Goal: Transaction & Acquisition: Book appointment/travel/reservation

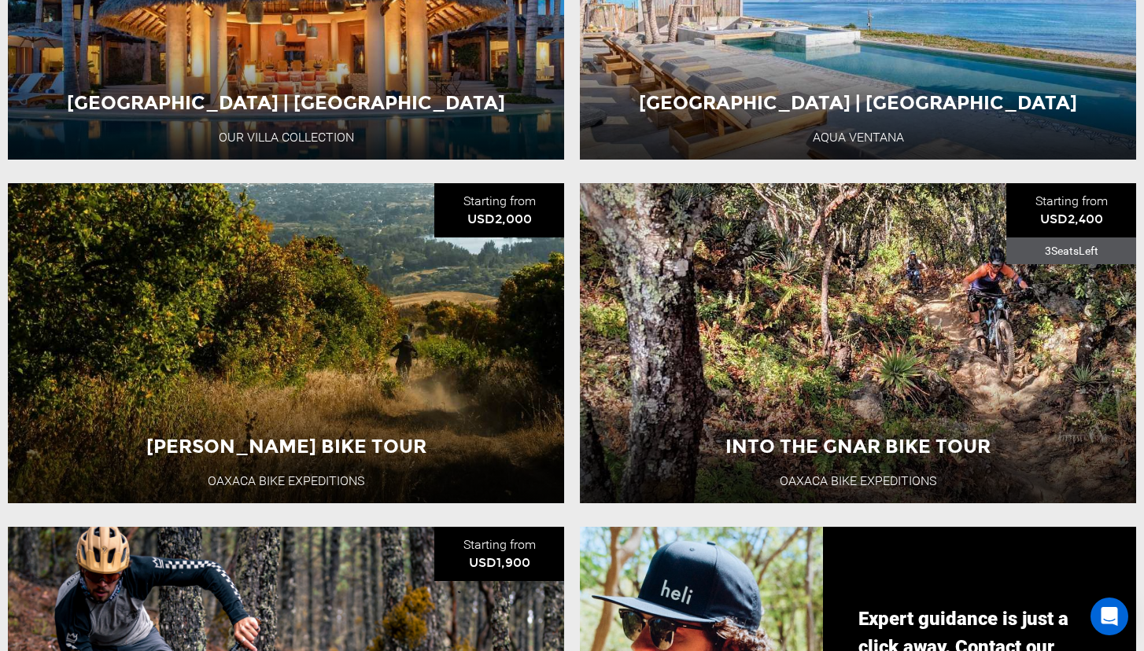
scroll to position [797, 0]
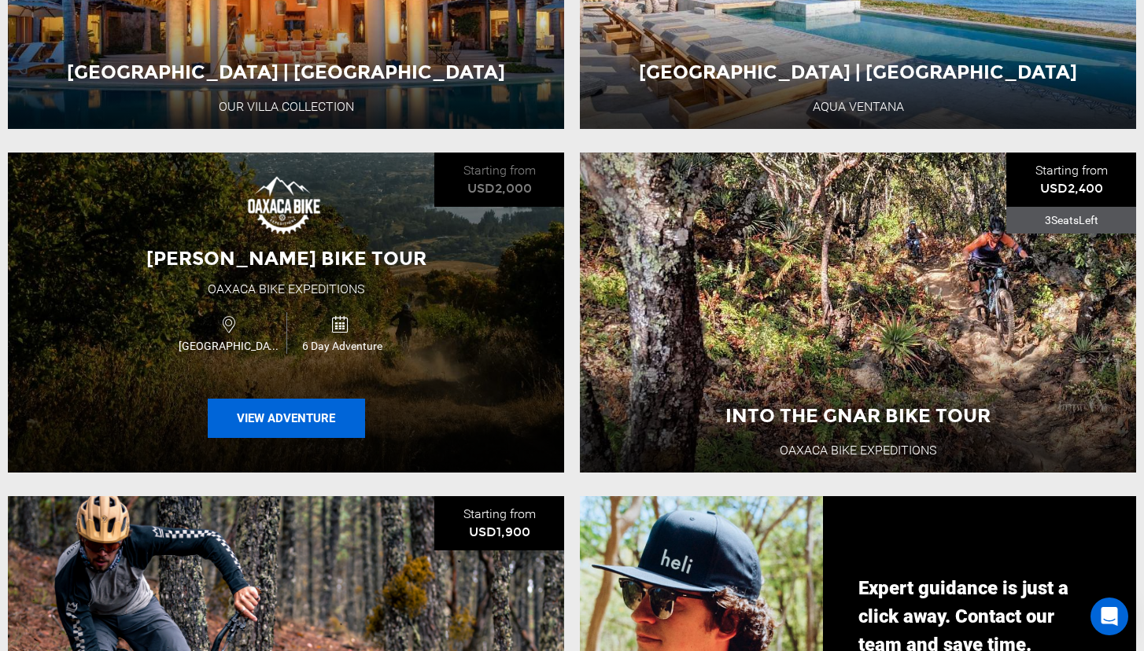
click at [308, 421] on button "View Adventure" at bounding box center [286, 418] width 157 height 39
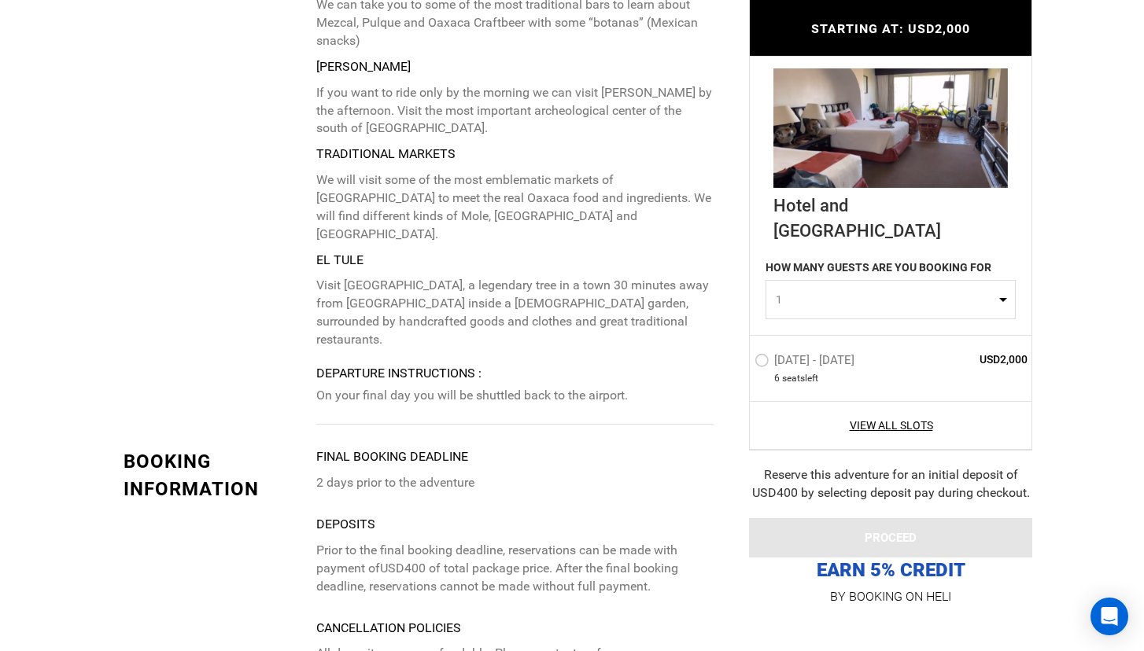
scroll to position [3442, 0]
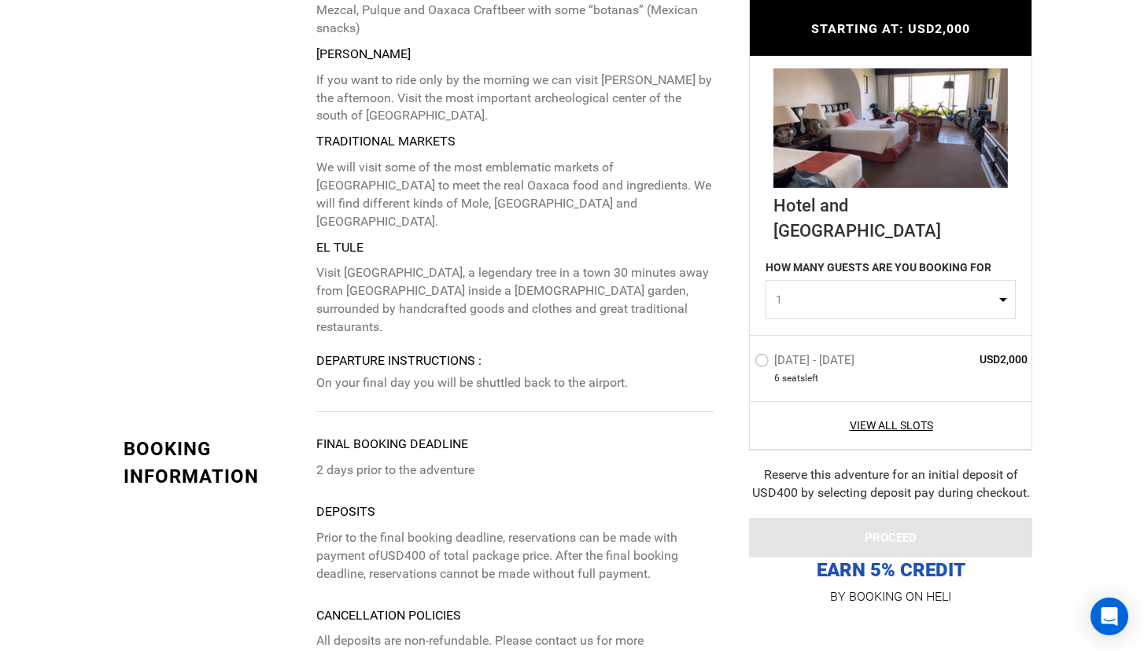
type input "Mountain Biking"
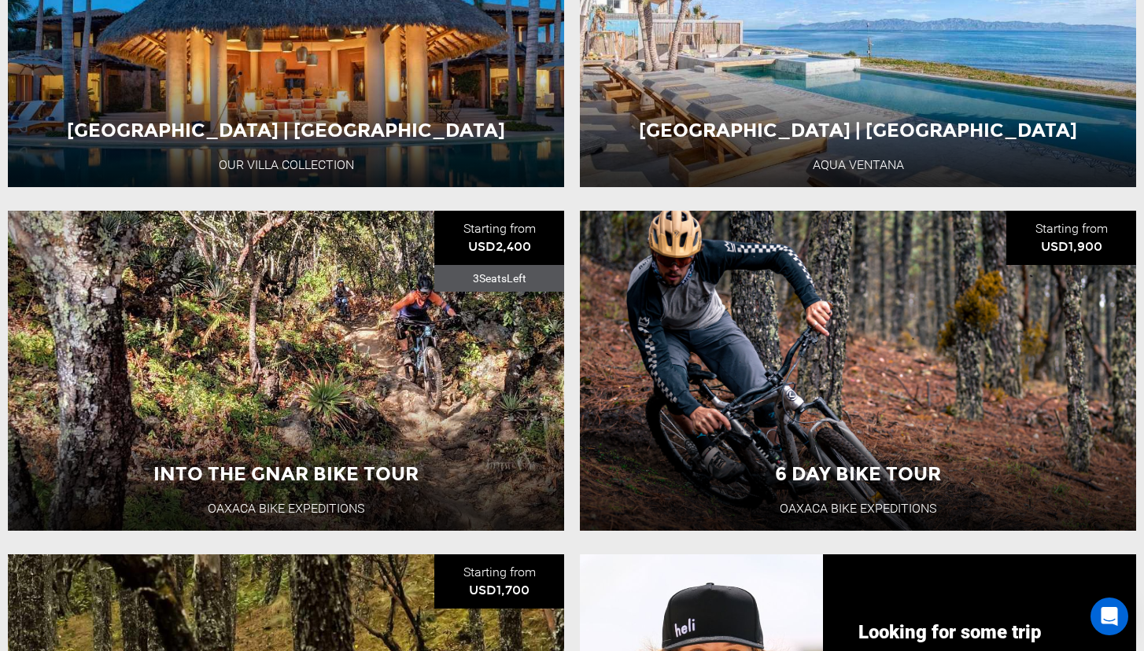
scroll to position [782, 0]
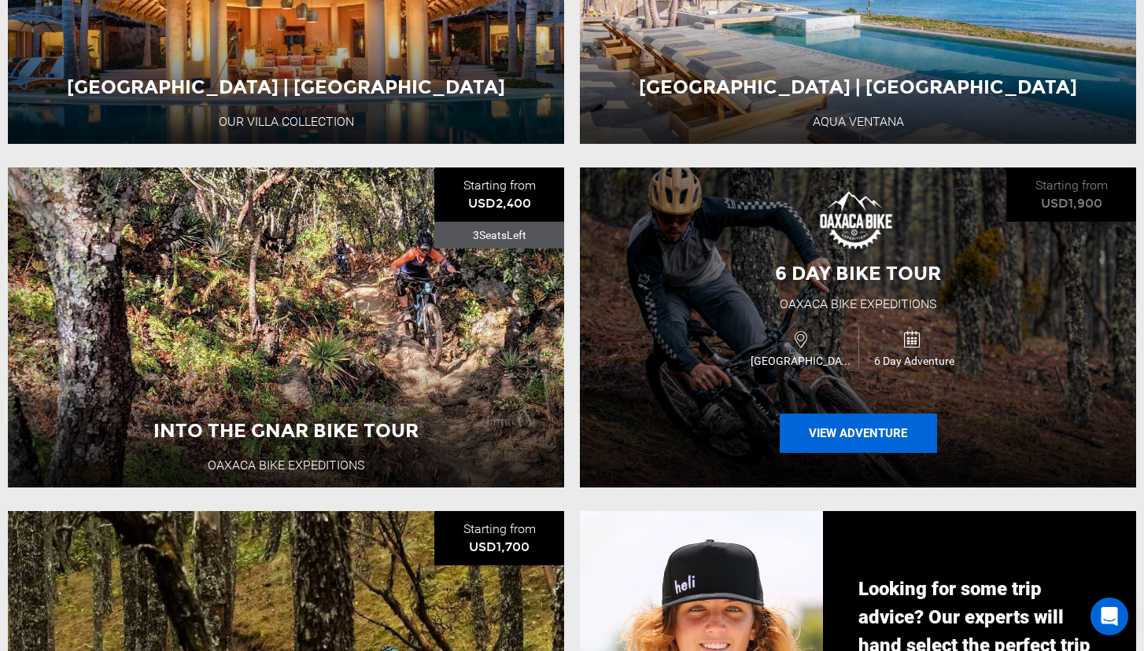
click at [861, 426] on button "View Adventure" at bounding box center [858, 433] width 157 height 39
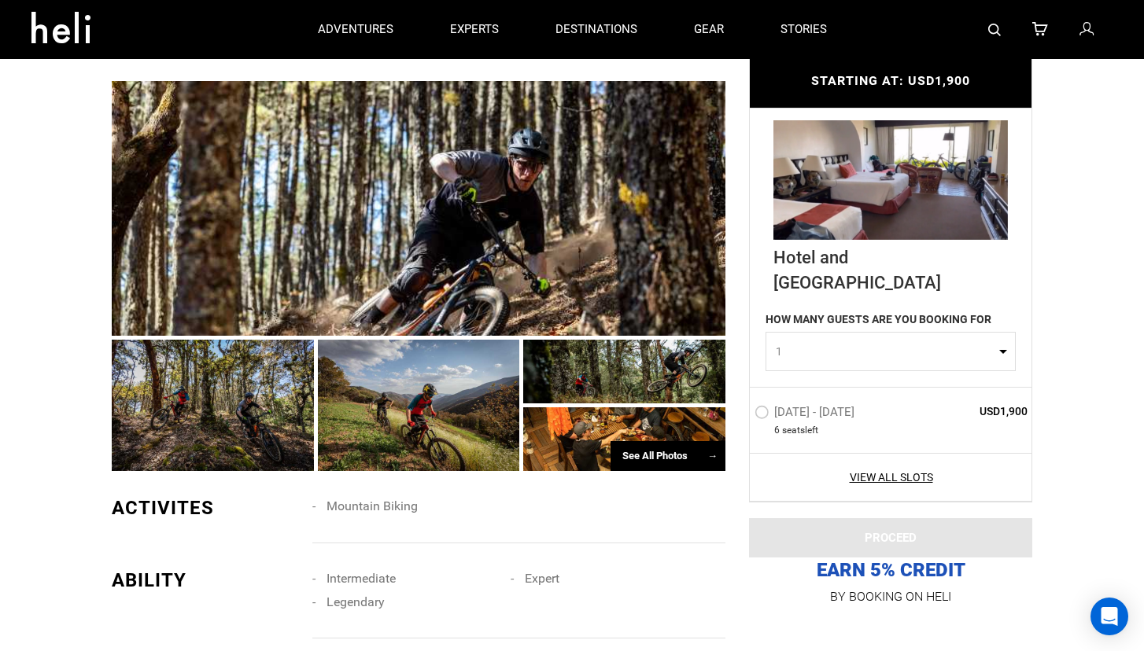
scroll to position [948, 0]
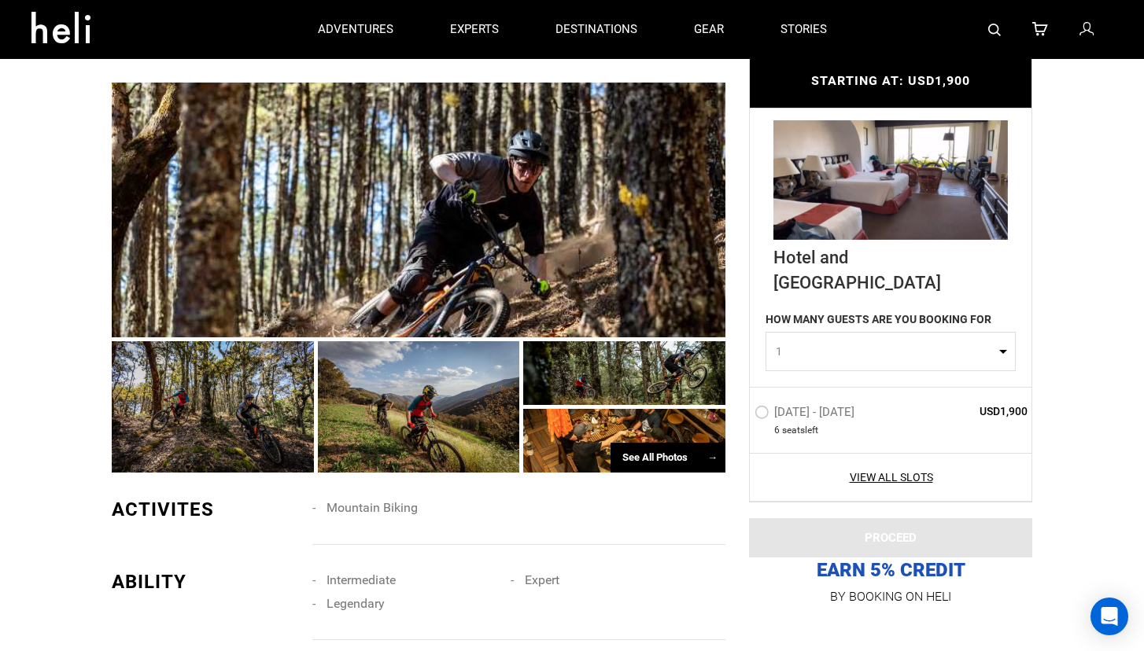
type input "Mountain Biking"
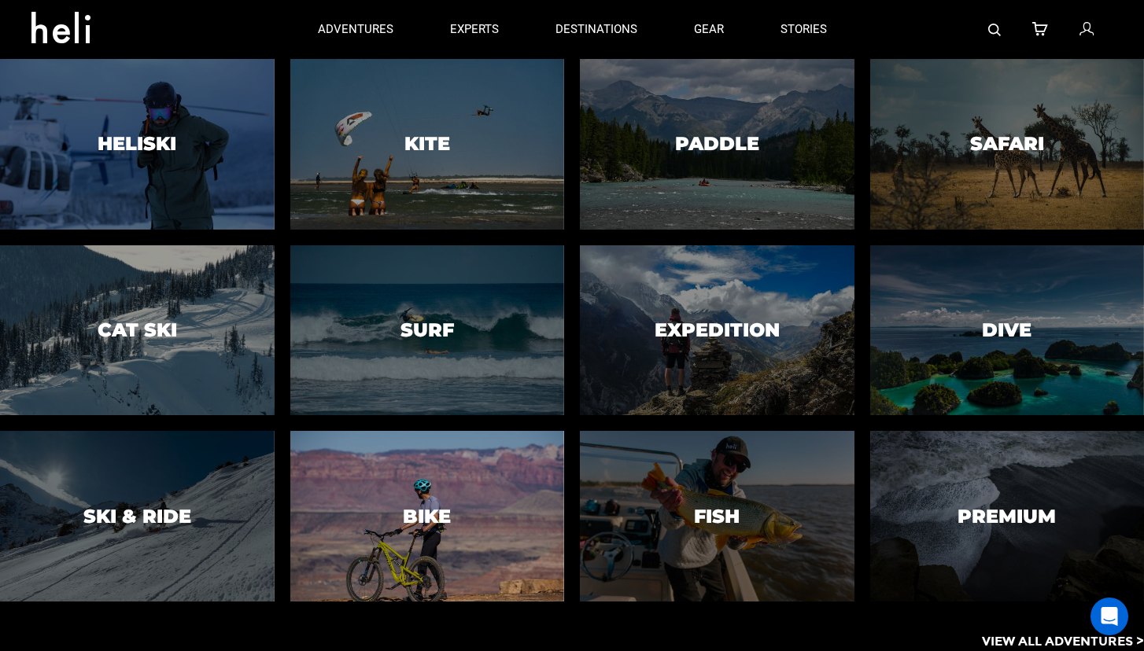
click at [426, 518] on h3 "Bike" at bounding box center [427, 517] width 48 height 20
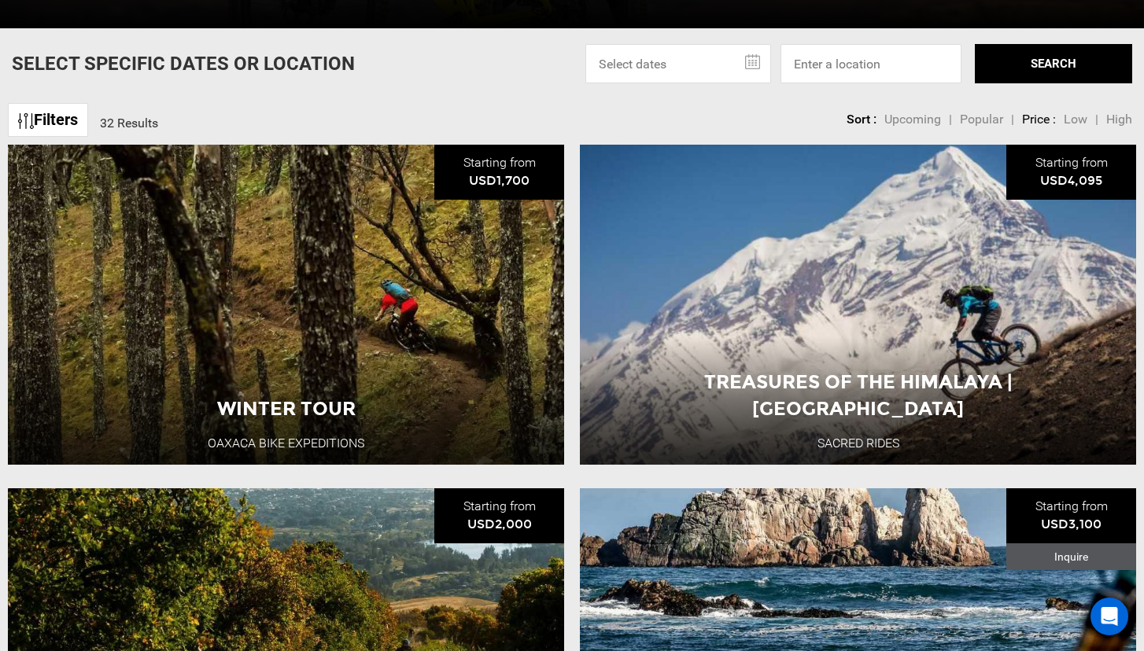
scroll to position [579, 0]
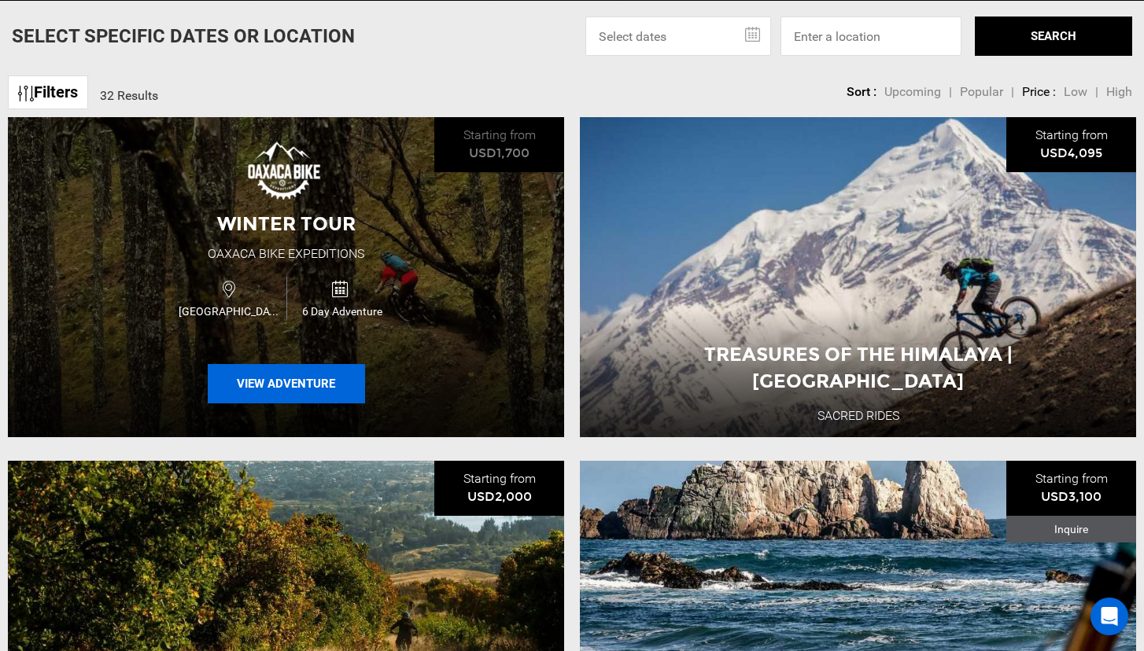
click at [315, 382] on button "View Adventure" at bounding box center [286, 383] width 157 height 39
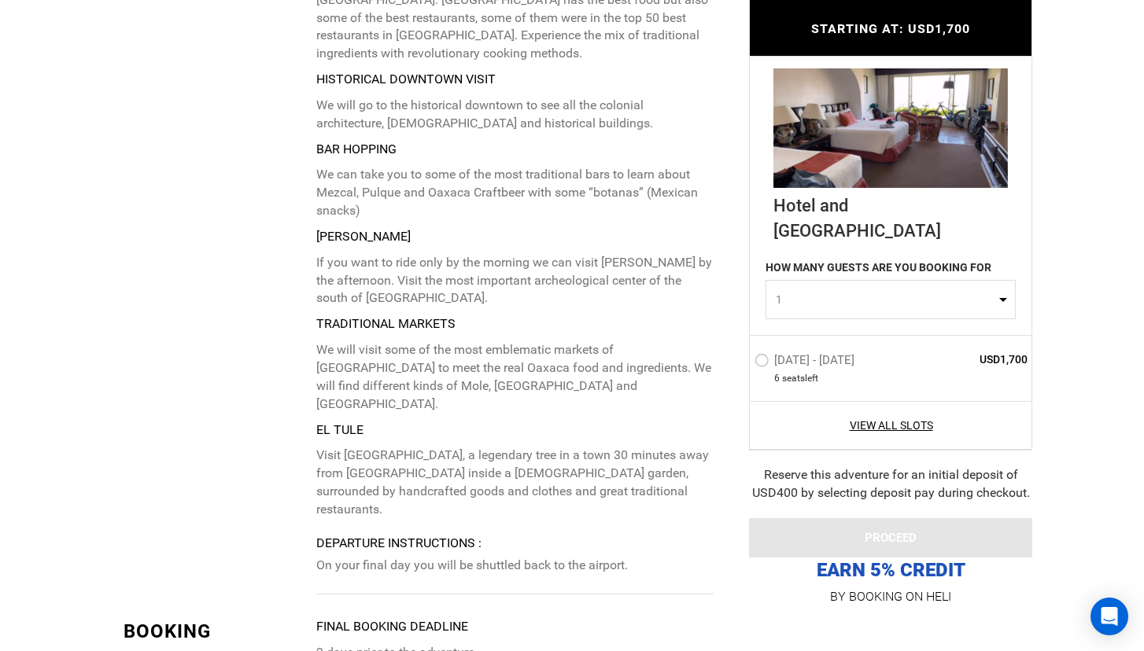
scroll to position [3268, 0]
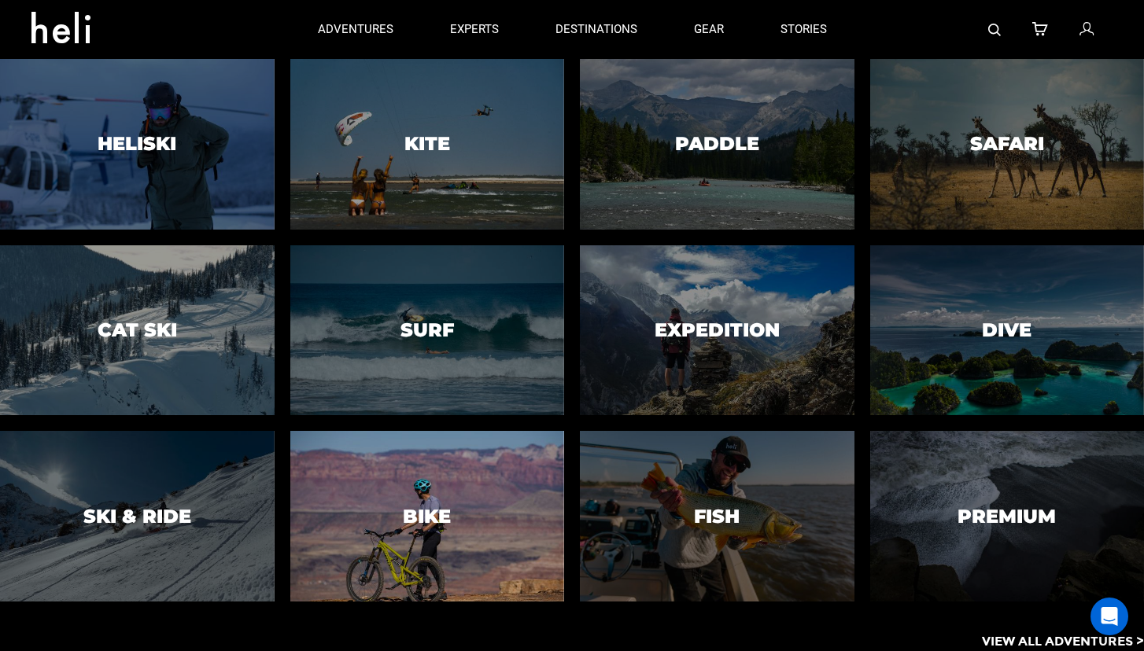
click at [433, 516] on h3 "Bike" at bounding box center [427, 517] width 48 height 20
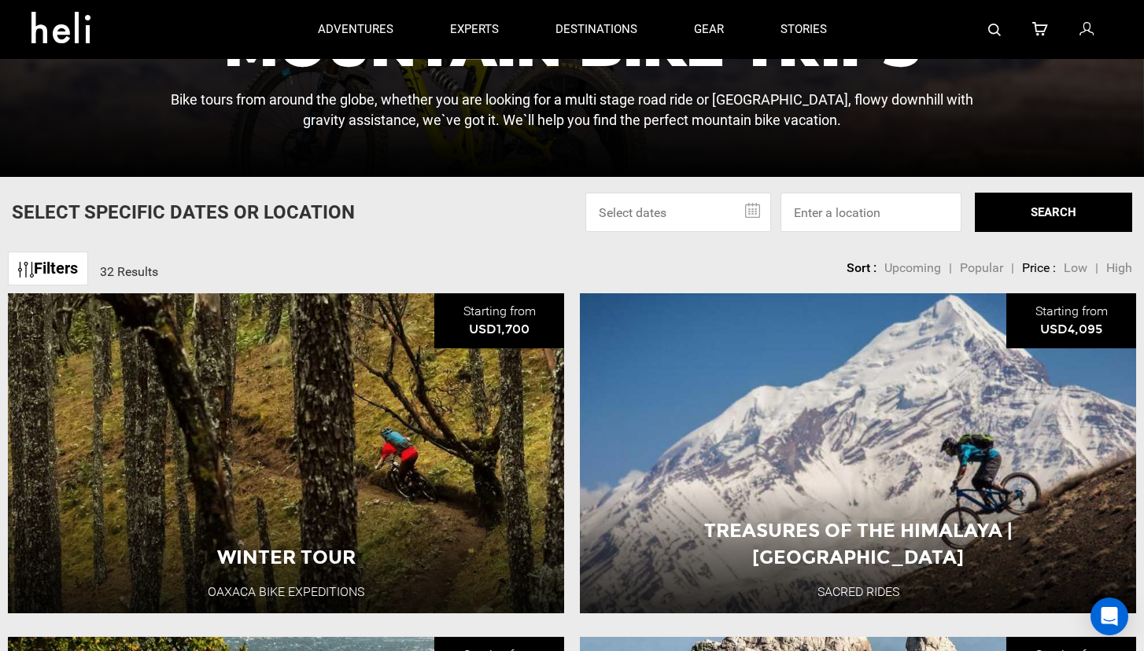
scroll to position [187, 0]
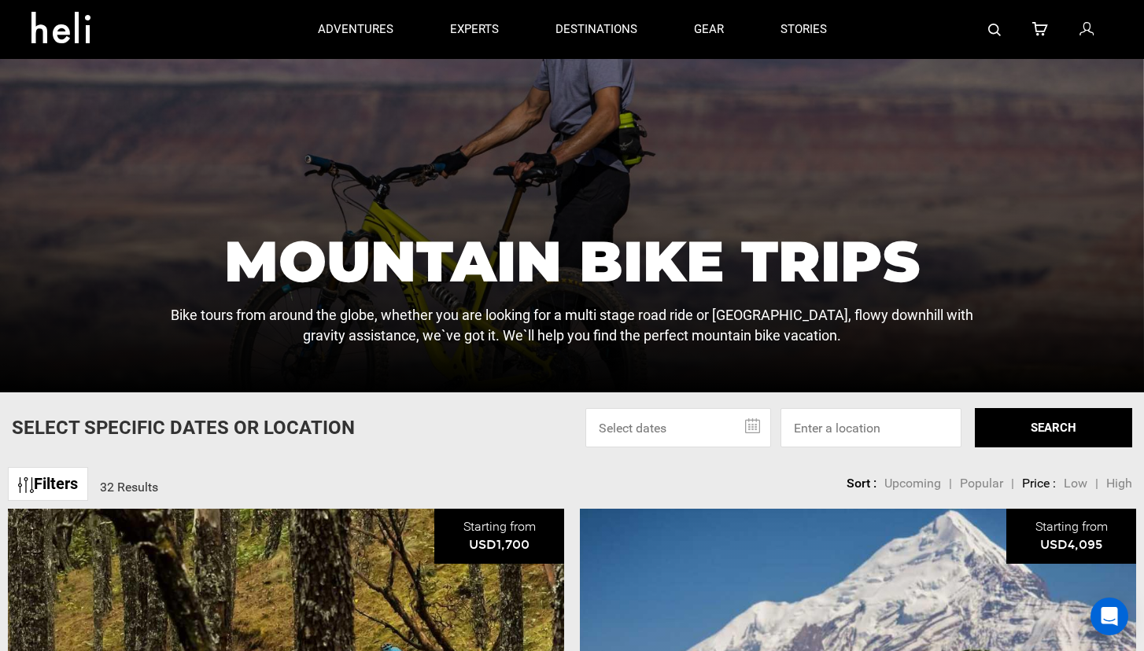
click at [673, 431] on input "text" at bounding box center [678, 427] width 186 height 39
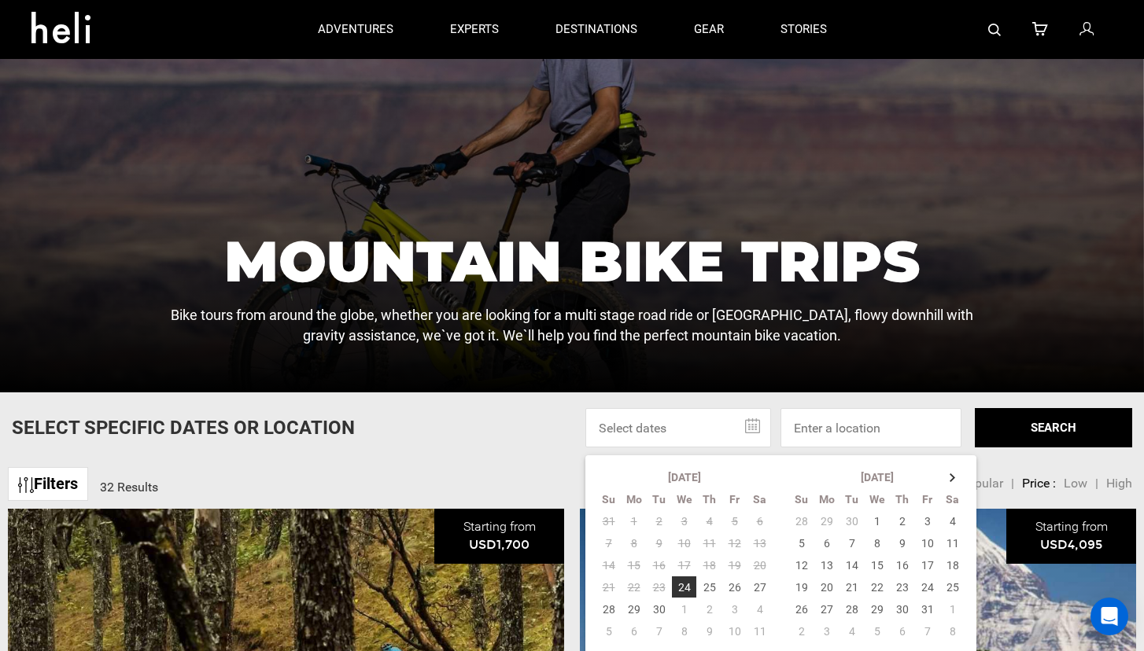
click at [673, 431] on input "text" at bounding box center [678, 427] width 186 height 39
click at [561, 433] on div "Select Specific Dates Or Location Sep 2025 Su Mo Tu We Th Fr Sa 31 1 2 3 4 5 6 …" at bounding box center [572, 427] width 1144 height 39
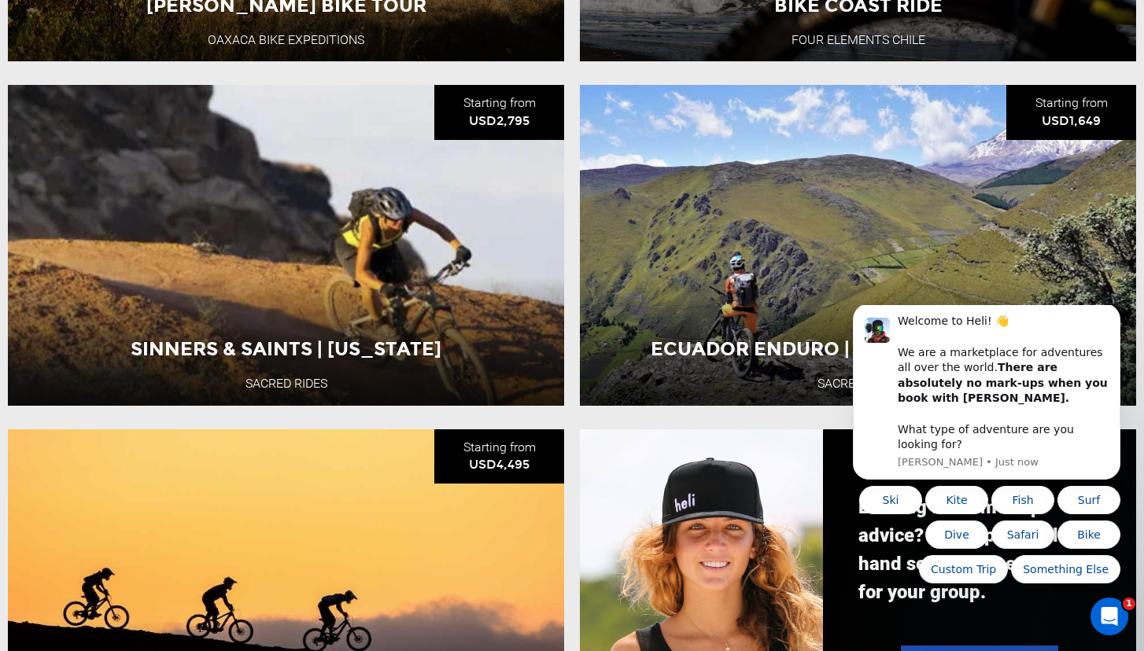
scroll to position [1322, 0]
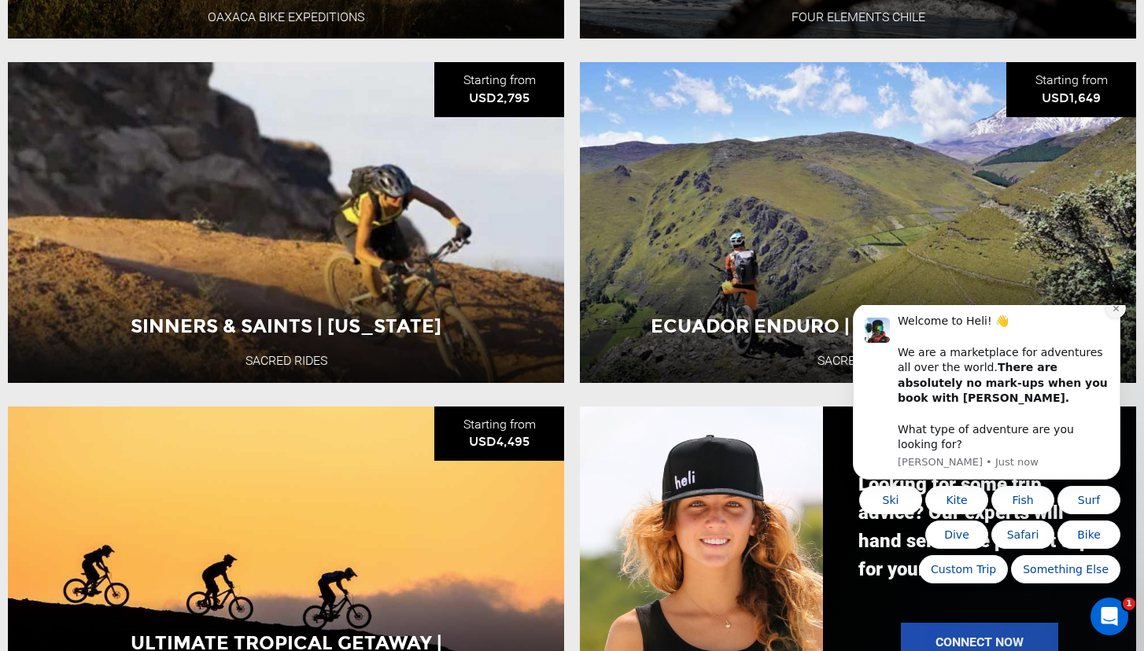
click at [1116, 312] on icon "Dismiss notification" at bounding box center [1115, 309] width 6 height 6
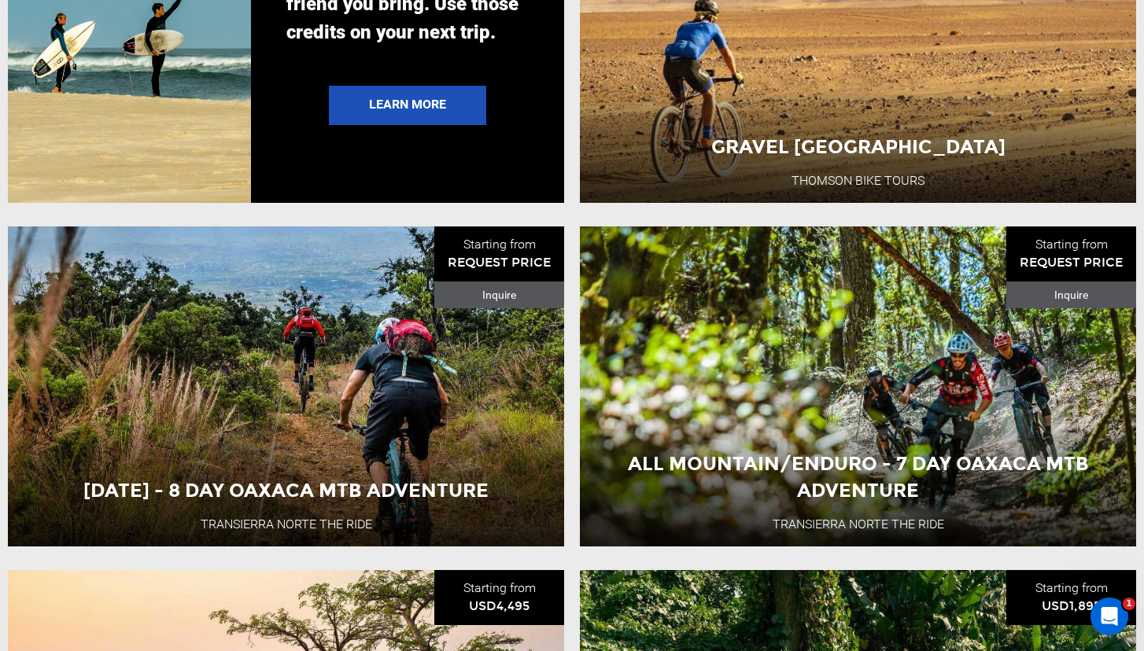
scroll to position [3245, 0]
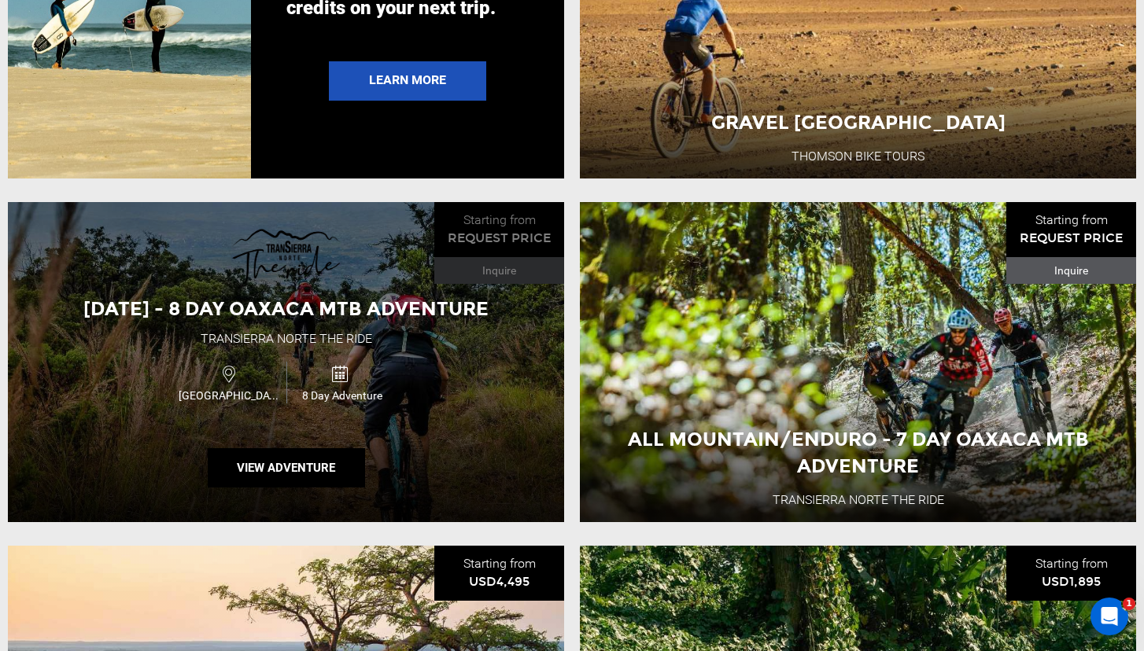
click at [353, 307] on span "[DATE] - 8 Day Oaxaca MTB Adventure" at bounding box center [285, 308] width 405 height 23
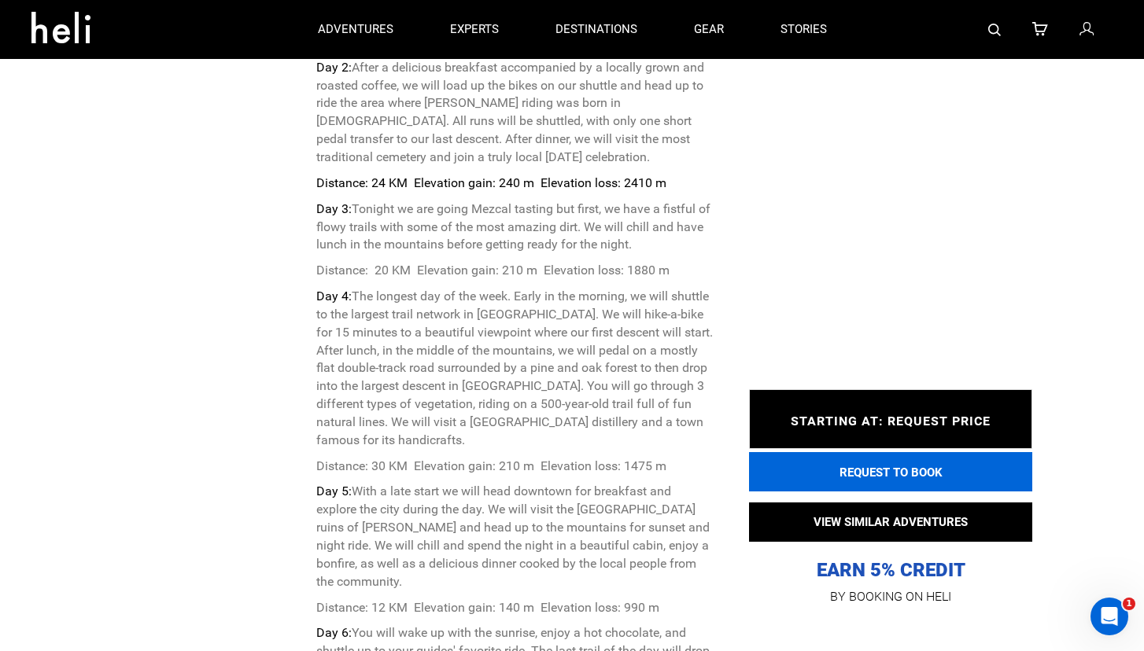
scroll to position [4190, 0]
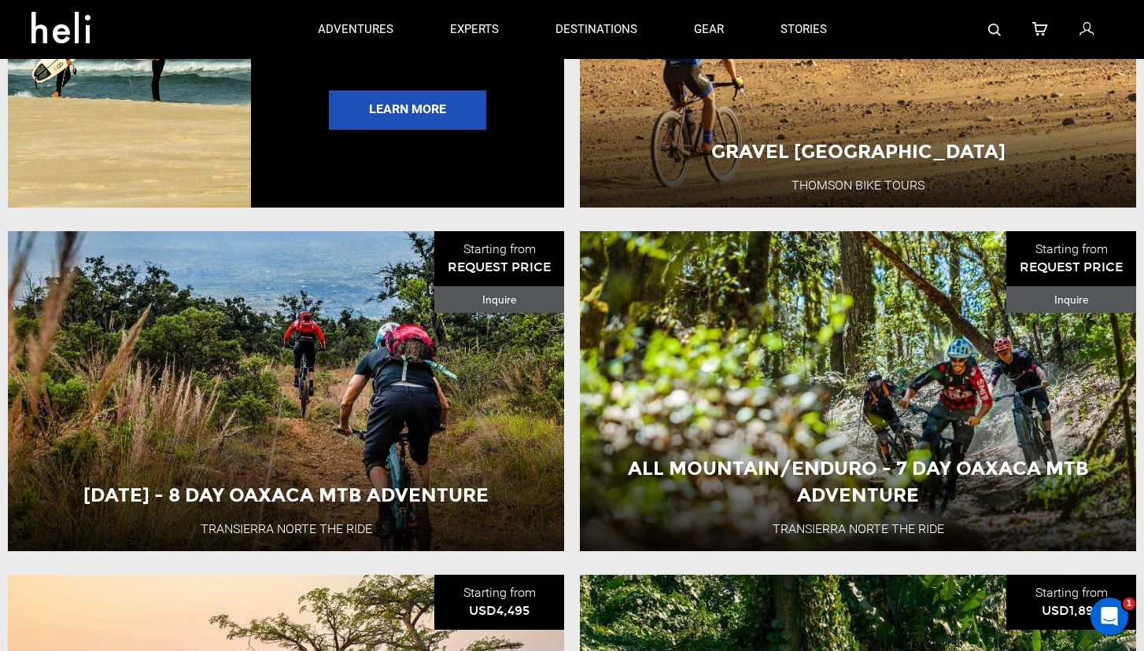
scroll to position [3214, 0]
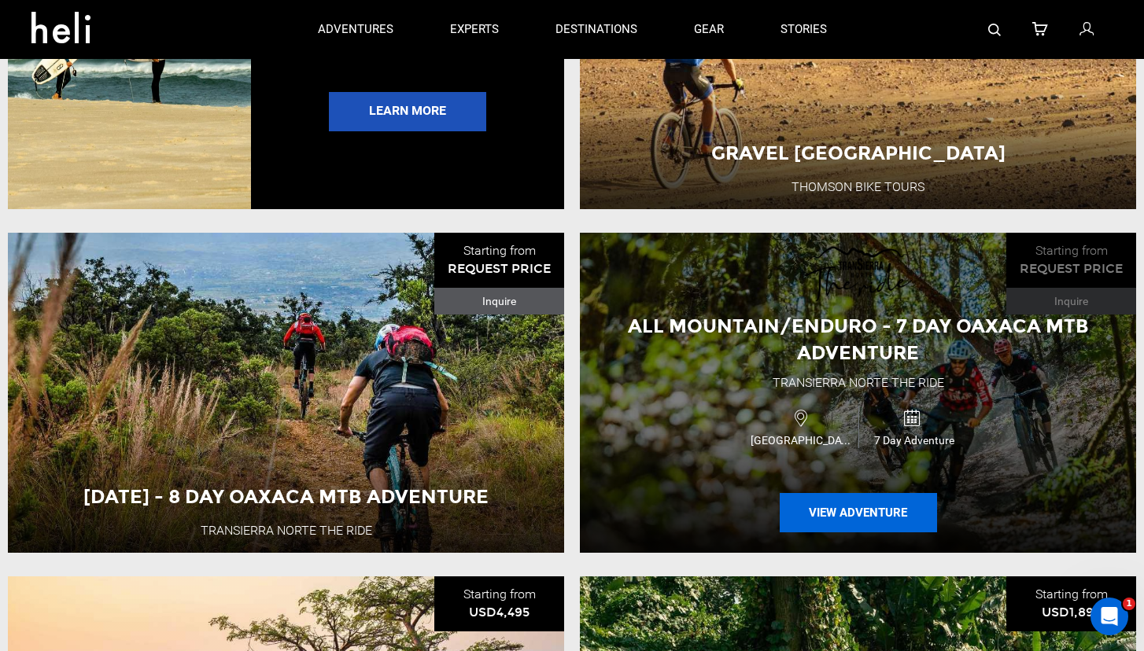
click at [844, 511] on button "View Adventure" at bounding box center [858, 512] width 157 height 39
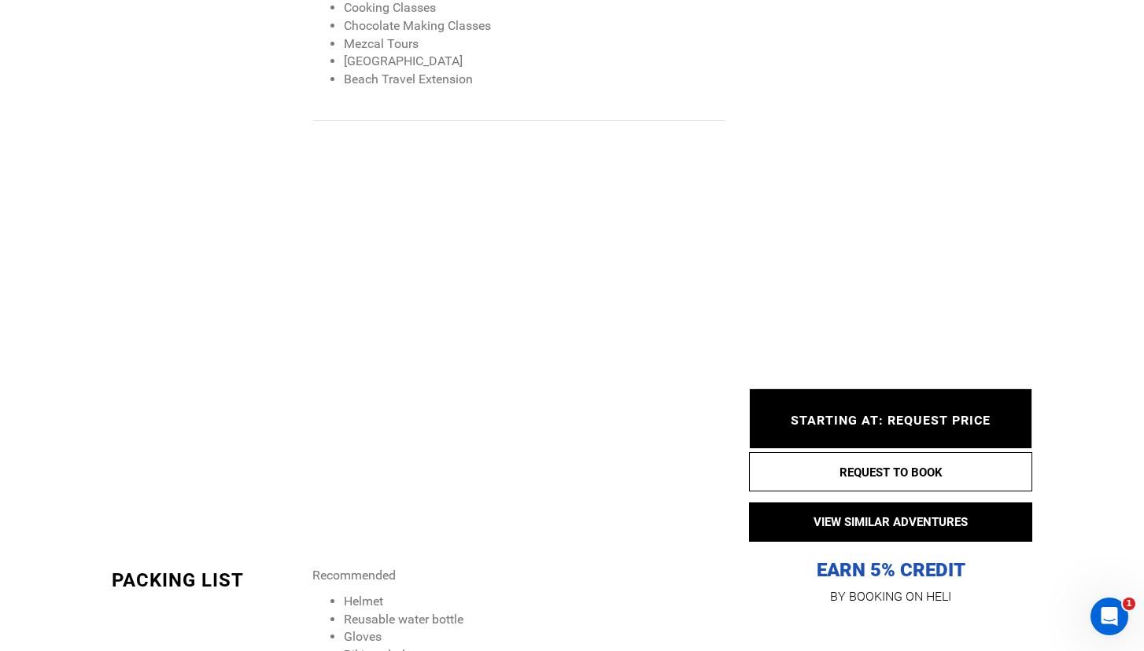
scroll to position [2447, 0]
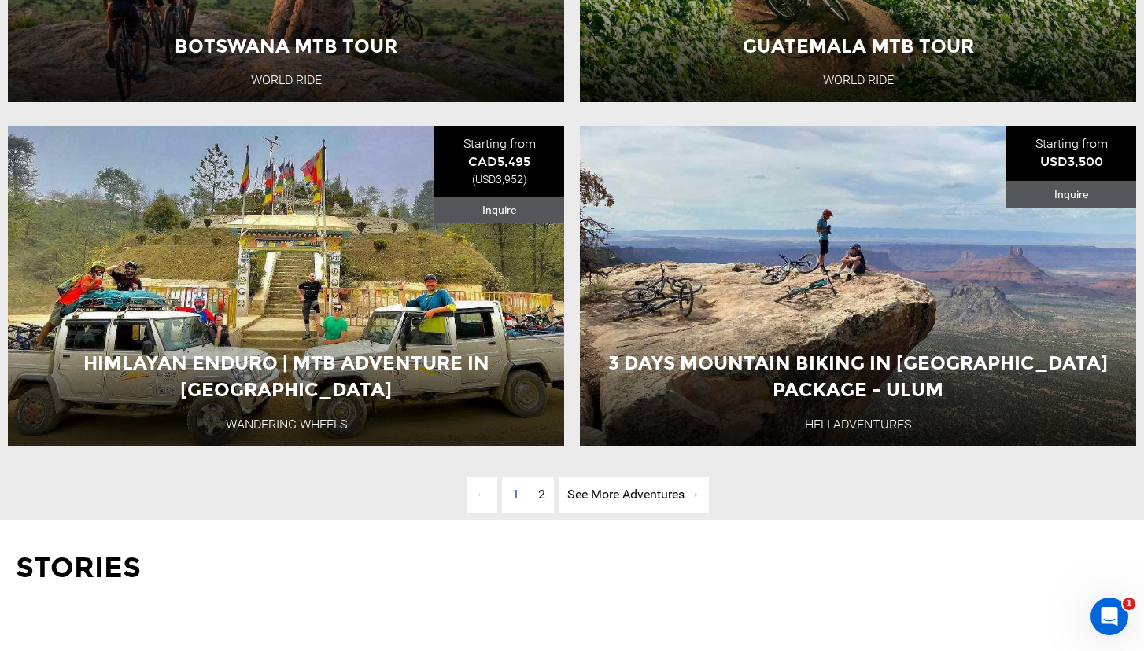
scroll to position [4019, 0]
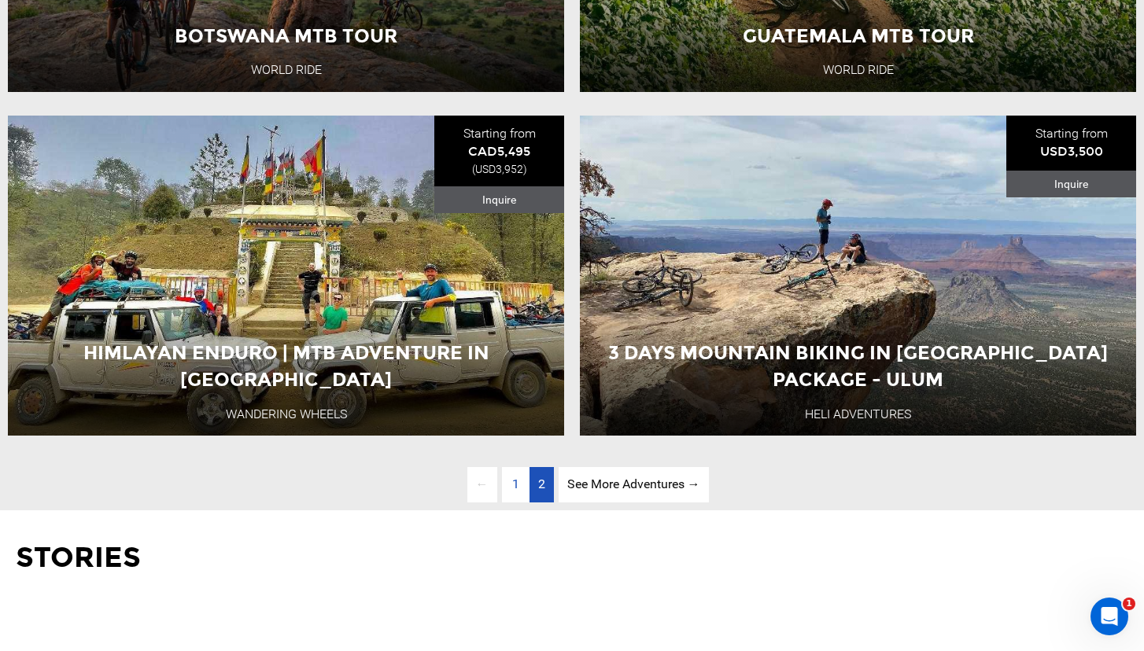
click at [544, 481] on link "page 2" at bounding box center [541, 484] width 24 height 35
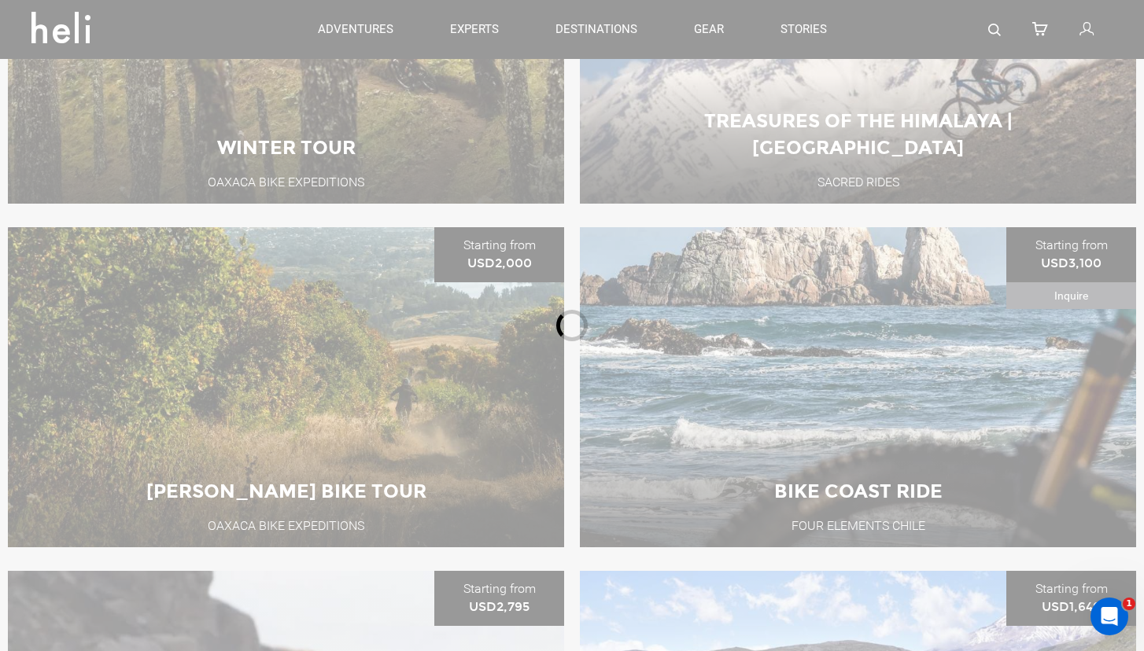
scroll to position [621, 0]
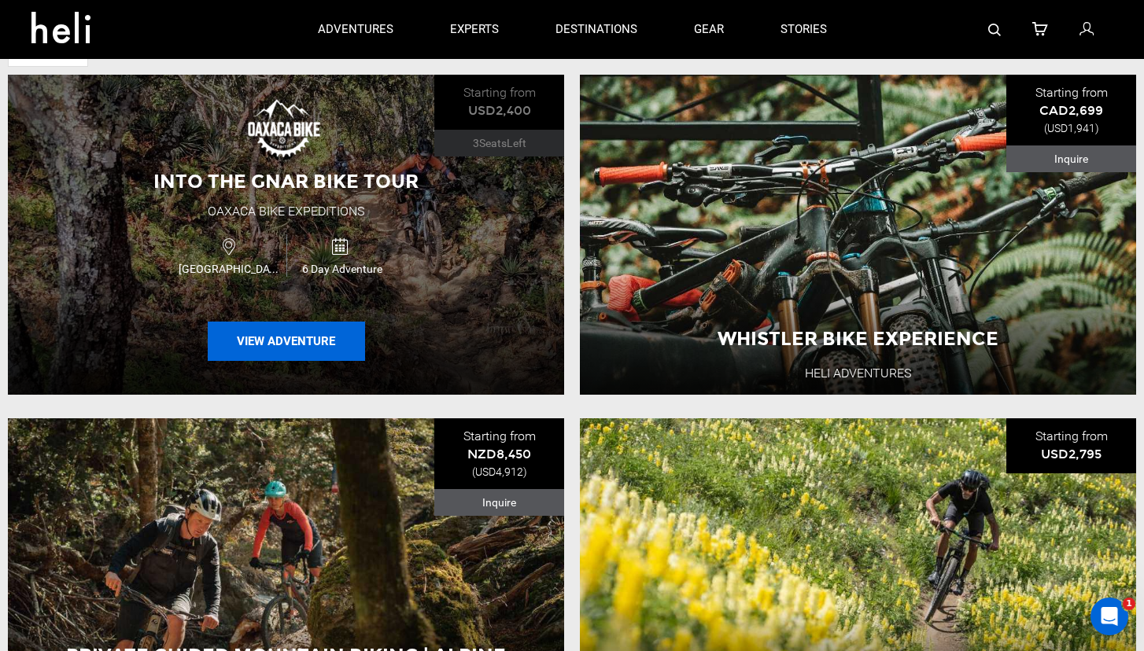
click at [275, 341] on button "View Adventure" at bounding box center [286, 341] width 157 height 39
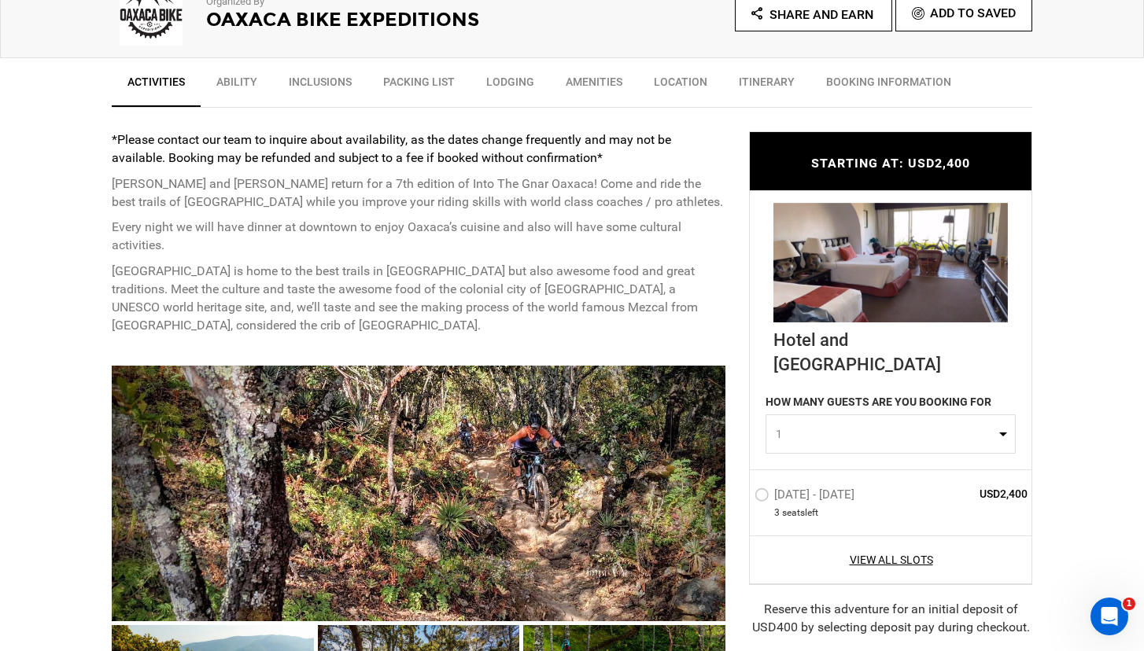
scroll to position [560, 0]
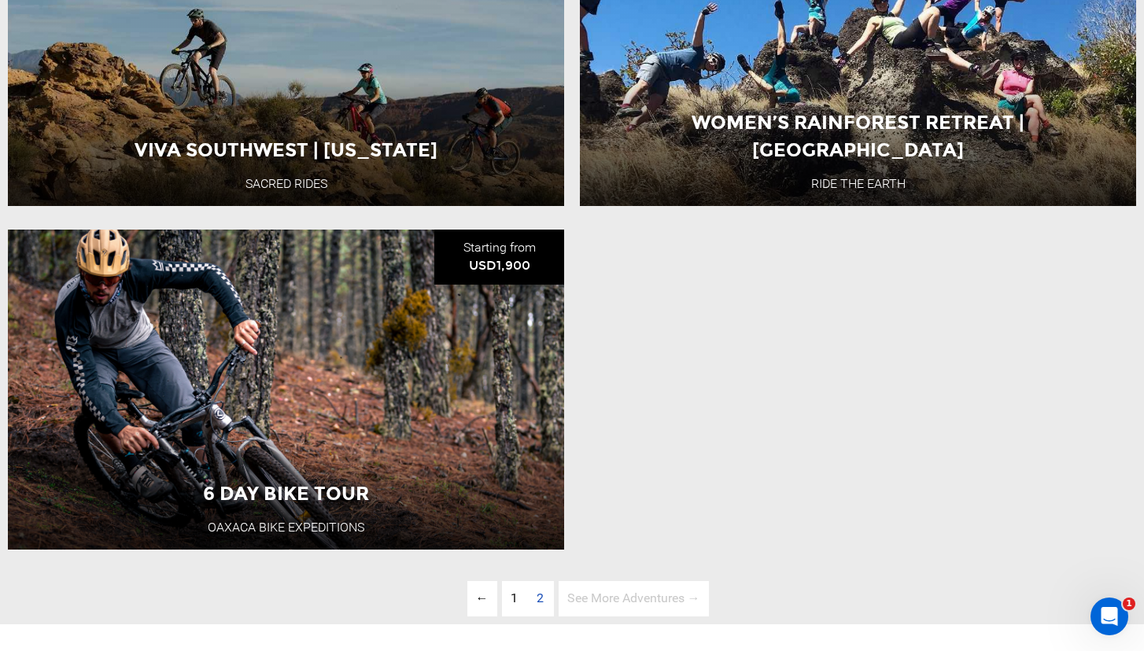
scroll to position [2547, 0]
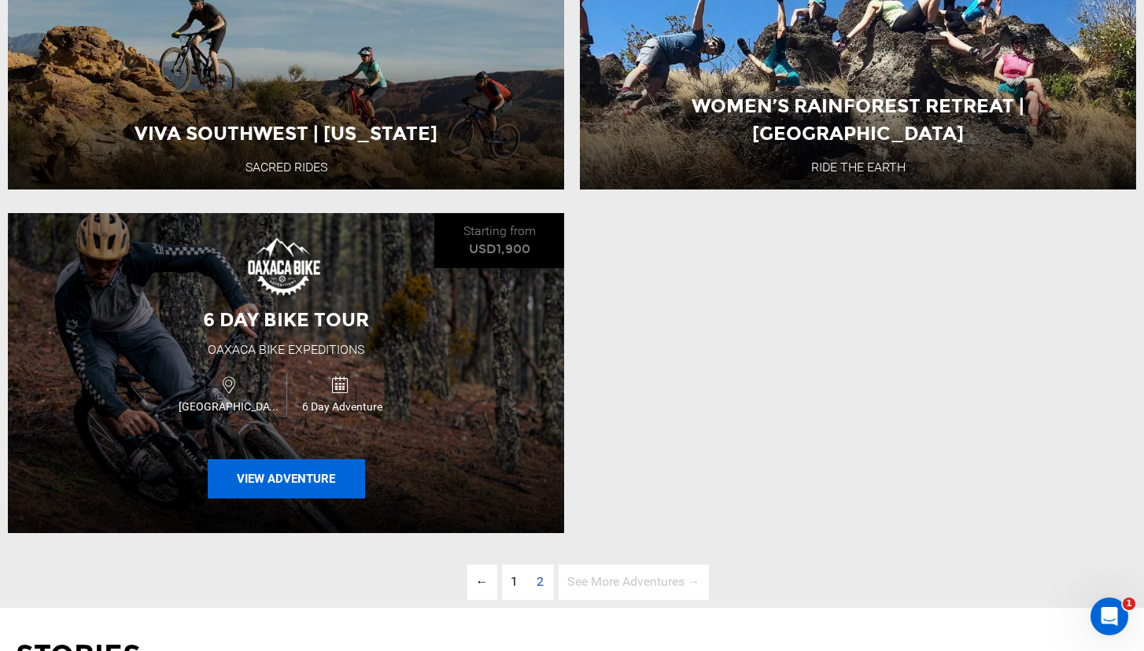
click at [295, 482] on button "View Adventure" at bounding box center [286, 478] width 157 height 39
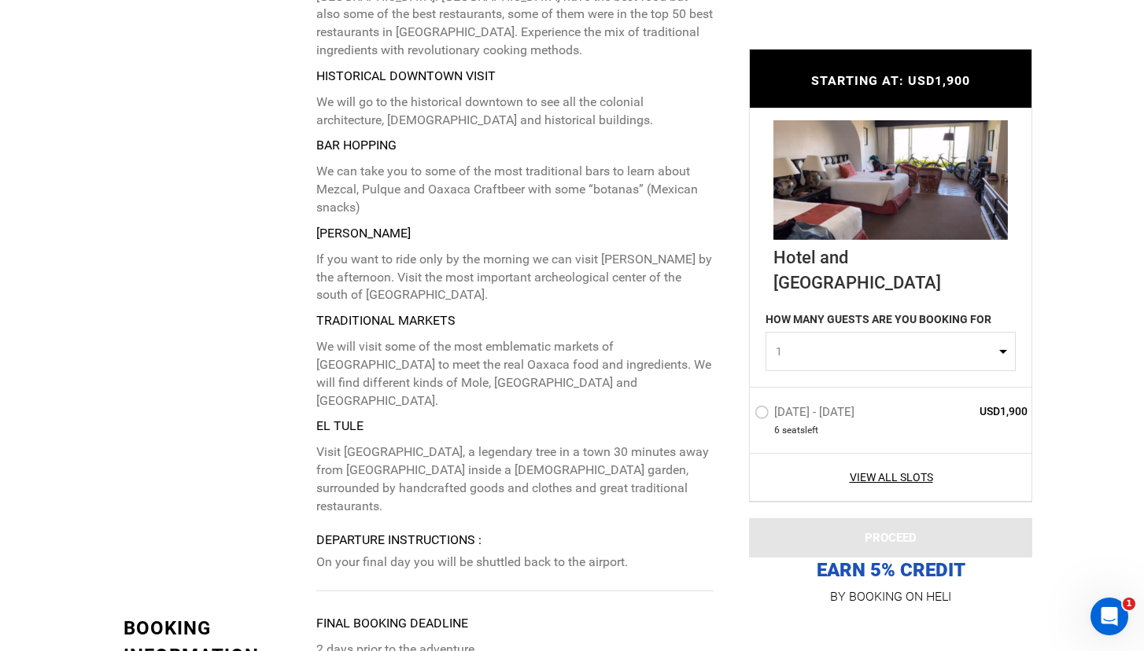
scroll to position [3840, 0]
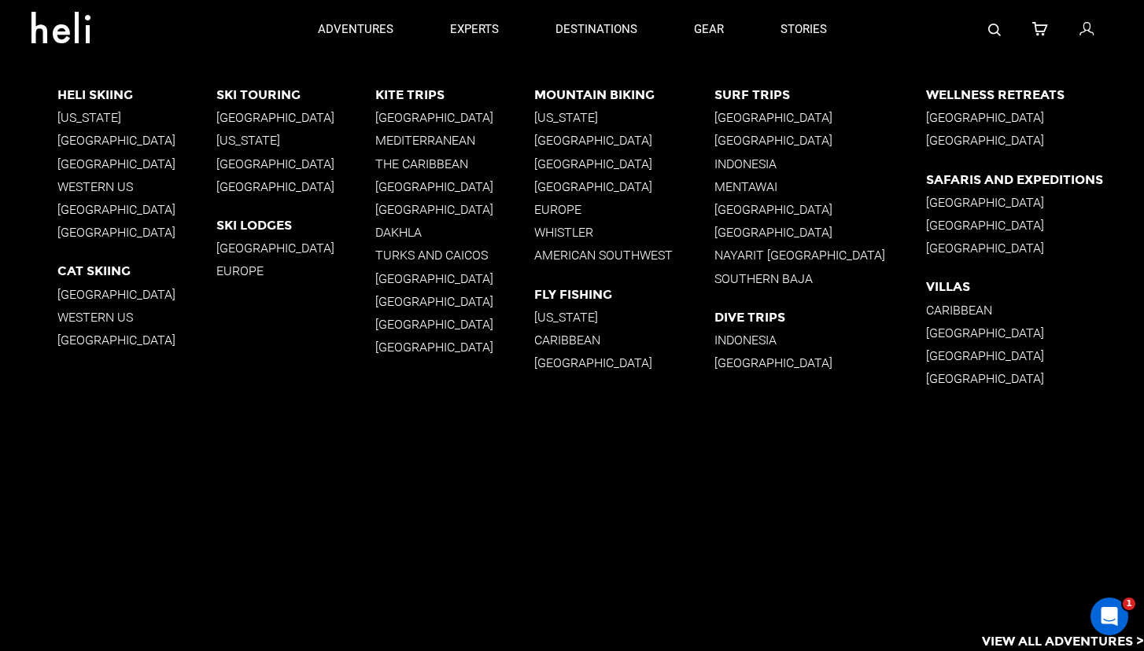
click at [586, 144] on p "[GEOGRAPHIC_DATA]" at bounding box center [623, 140] width 179 height 15
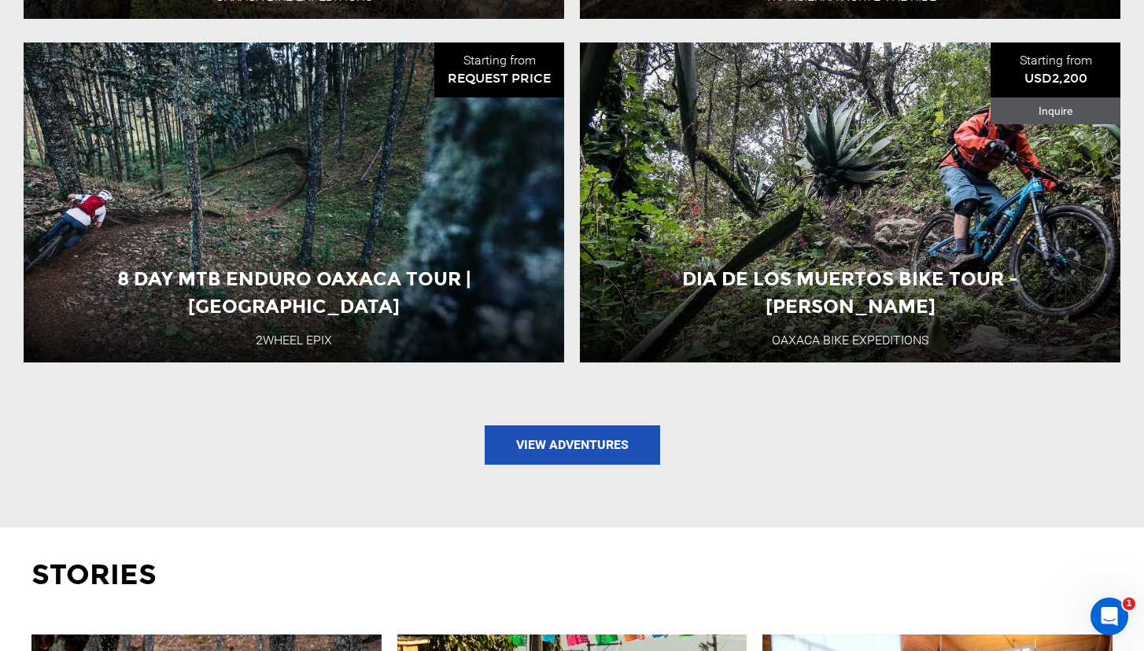
scroll to position [2008, 0]
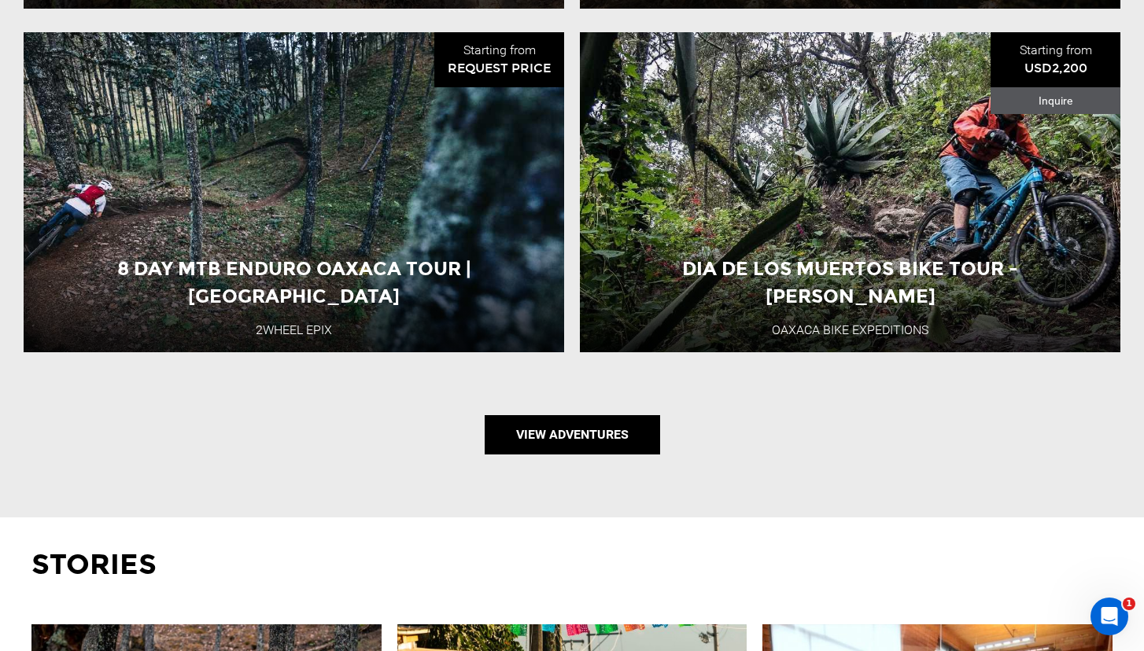
click at [573, 429] on link "View Adventures" at bounding box center [572, 434] width 175 height 39
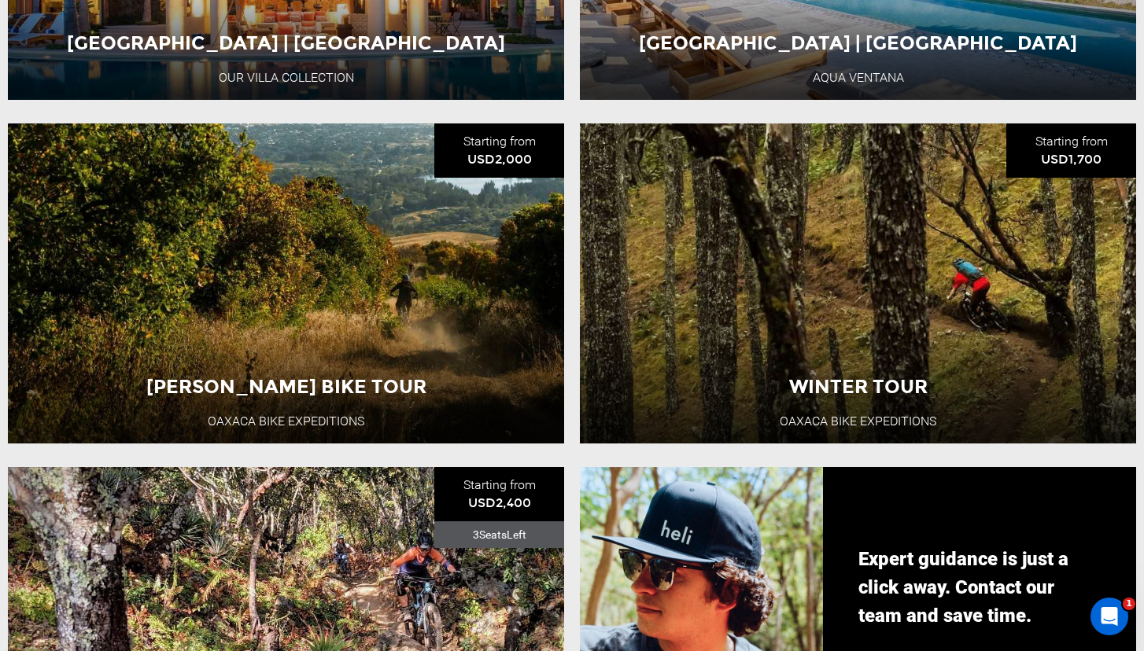
scroll to position [941, 0]
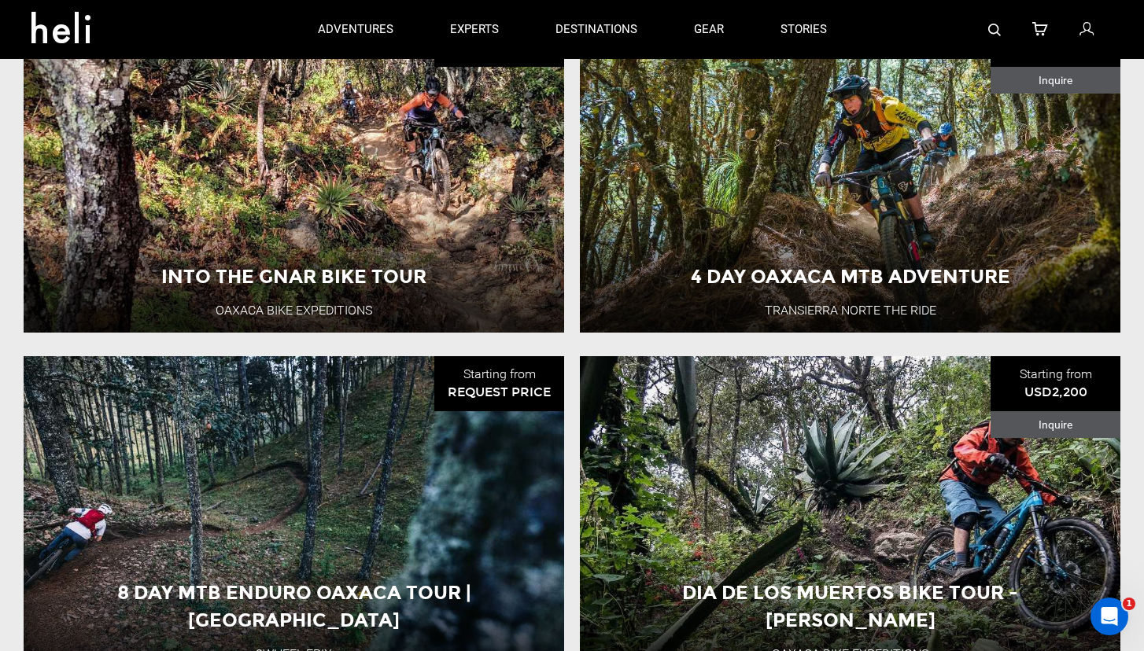
scroll to position [1683, 0]
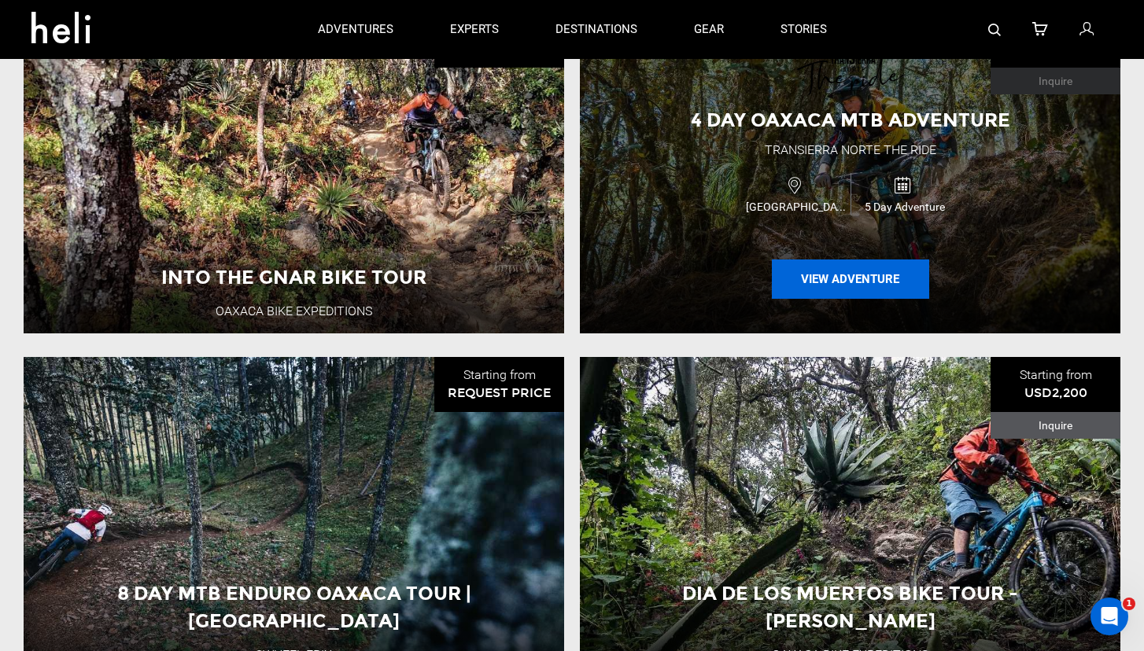
click at [859, 277] on button "View Adventure" at bounding box center [850, 279] width 157 height 39
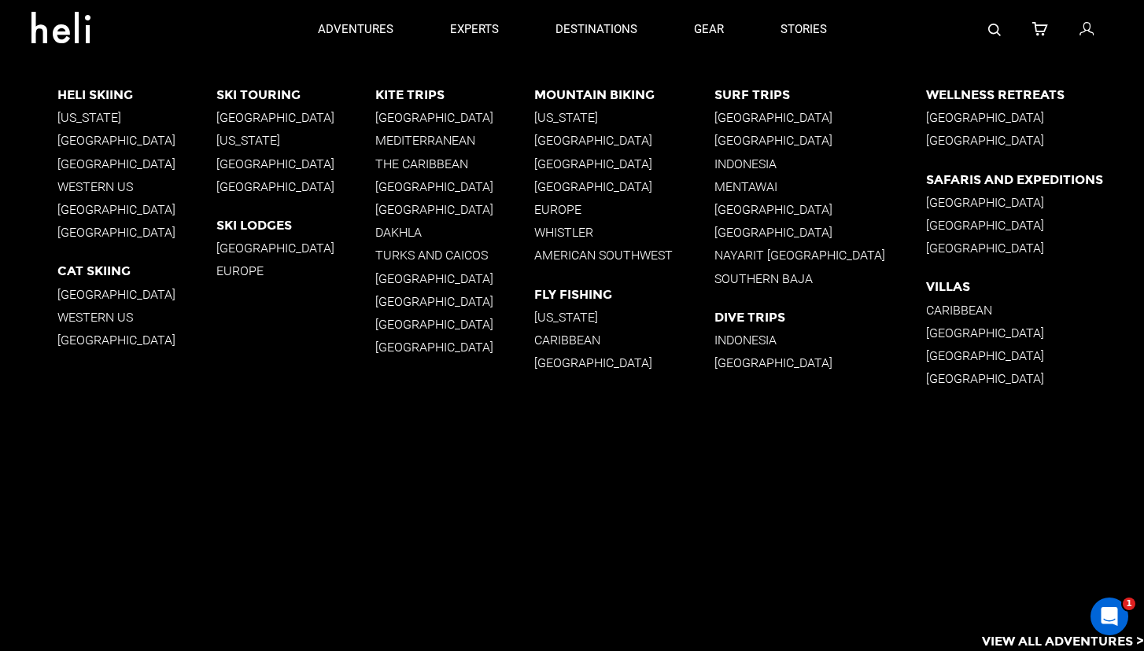
click at [585, 142] on p "[GEOGRAPHIC_DATA]" at bounding box center [623, 140] width 179 height 15
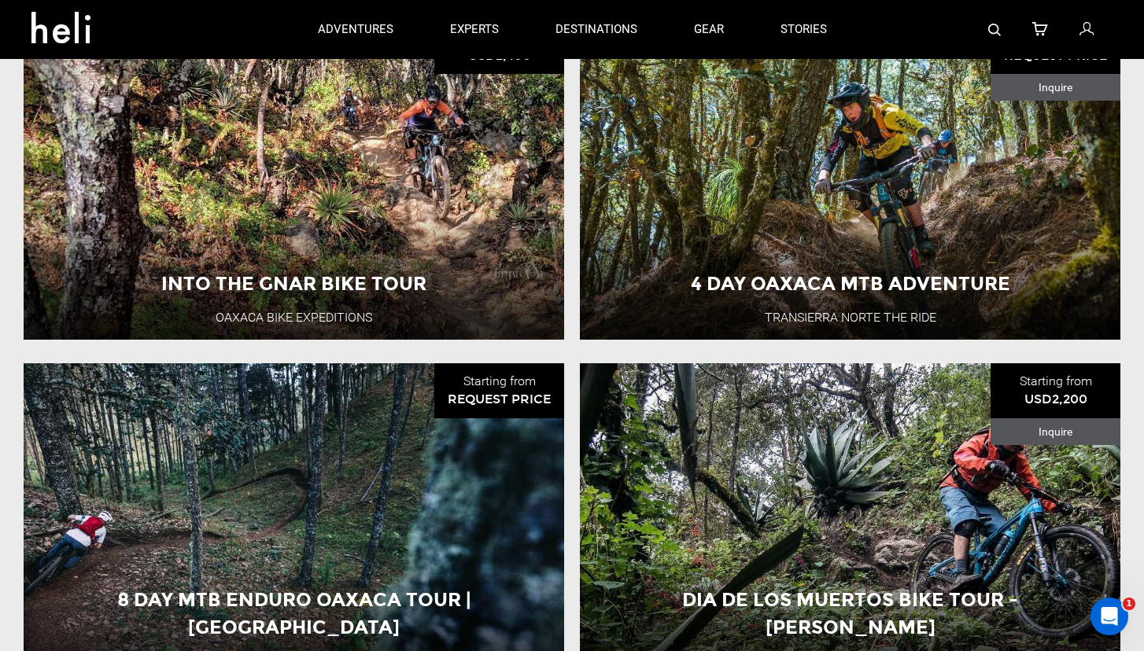
scroll to position [1595, 0]
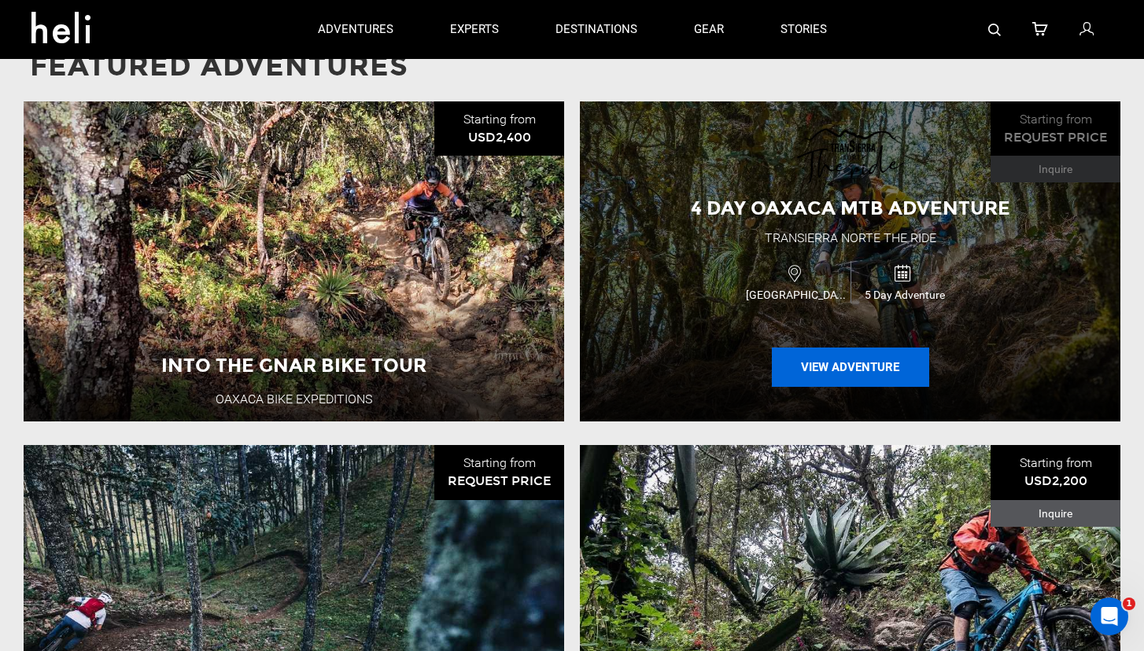
click at [865, 362] on button "View Adventure" at bounding box center [850, 367] width 157 height 39
